Goal: Transaction & Acquisition: Purchase product/service

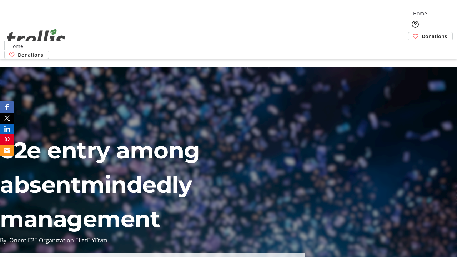
click at [421, 32] on span "Donations" at bounding box center [433, 35] width 25 height 7
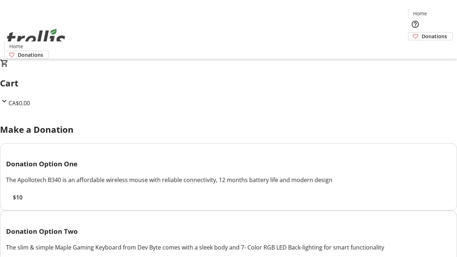
click at [22, 202] on span "$10" at bounding box center [18, 197] width 10 height 9
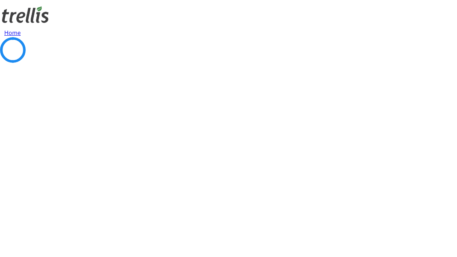
select select "CA"
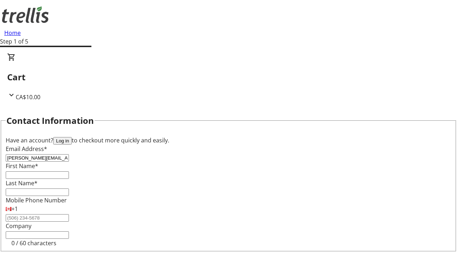
type input "[PERSON_NAME][EMAIL_ADDRESS][DOMAIN_NAME]"
type input "[PERSON_NAME]"
type input "[STREET_ADDRESS][PERSON_NAME]"
type input "Kelowna"
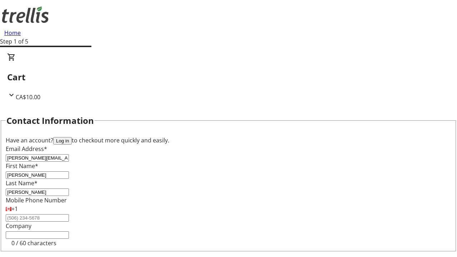
select select "BC"
type input "Kelowna"
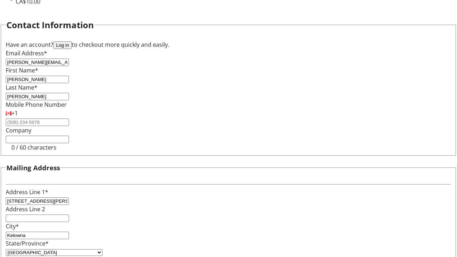
type input "V1Y 0C2"
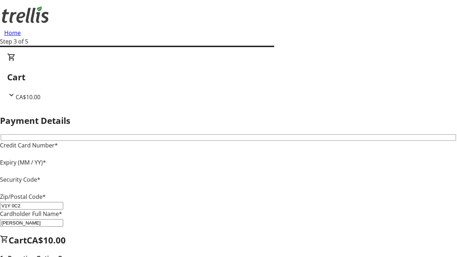
type input "V1Y 0C2"
